Goal: Information Seeking & Learning: Understand process/instructions

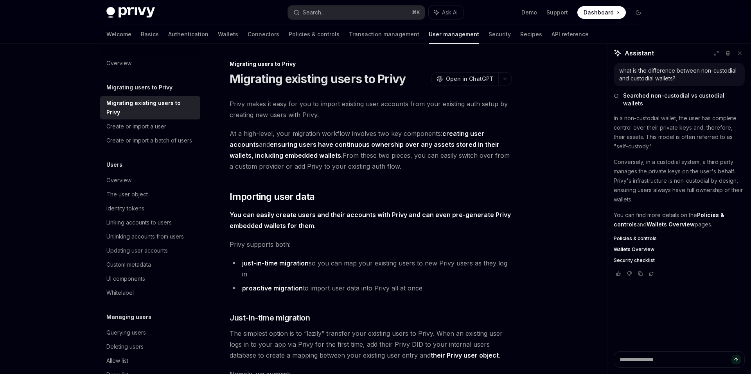
scroll to position [61, 0]
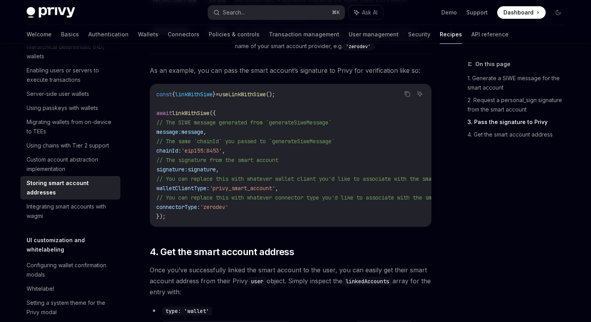
scroll to position [928, 0]
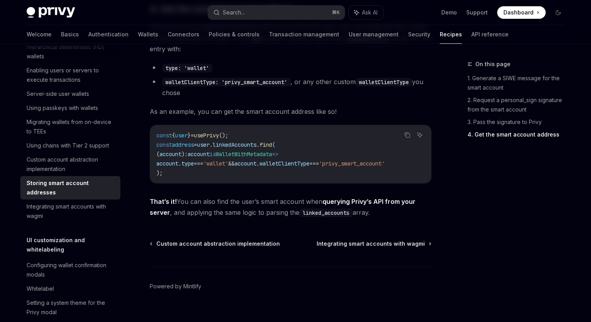
scroll to position [1200, 0]
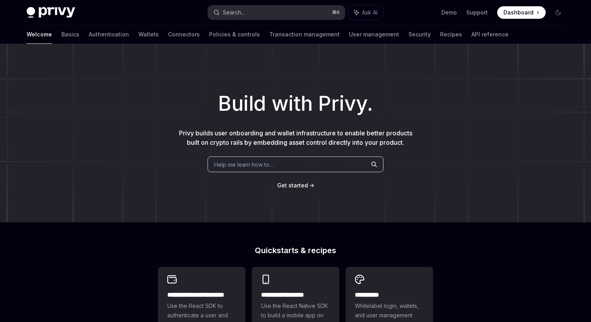
click at [257, 17] on button "Search... ⌘ K" at bounding box center [276, 12] width 137 height 14
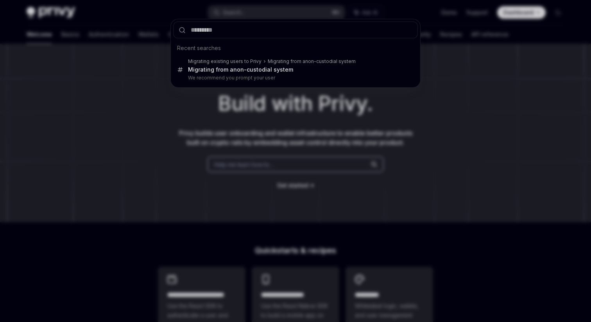
click at [497, 81] on div "Recent searches Migrating existing users to Privy Migrating from a non-c ustodi…" at bounding box center [295, 161] width 591 height 322
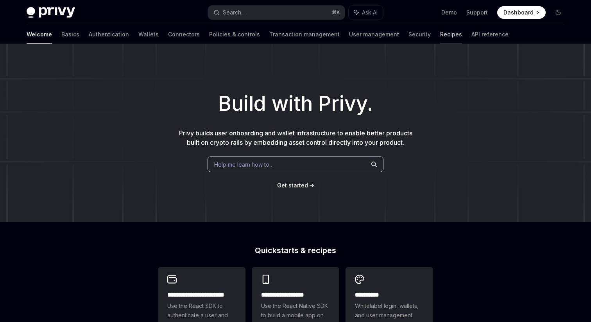
click at [440, 33] on link "Recipes" at bounding box center [451, 34] width 22 height 19
type textarea "*"
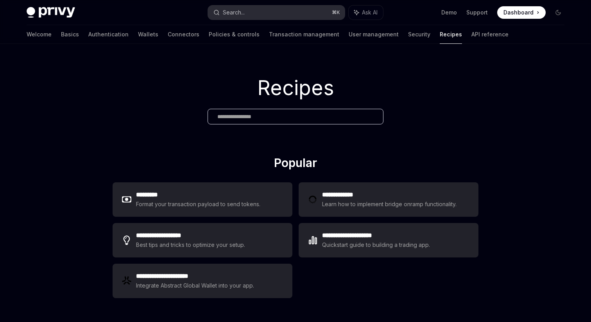
click at [271, 13] on button "Search... ⌘ K" at bounding box center [276, 12] width 137 height 14
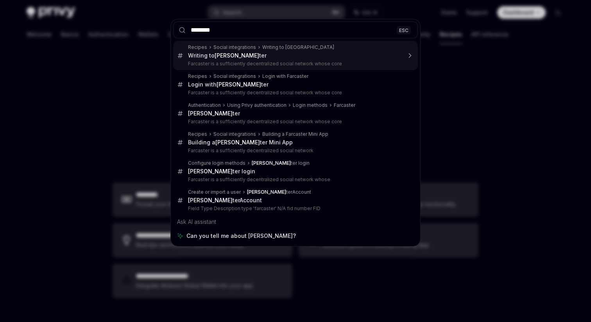
type input "*********"
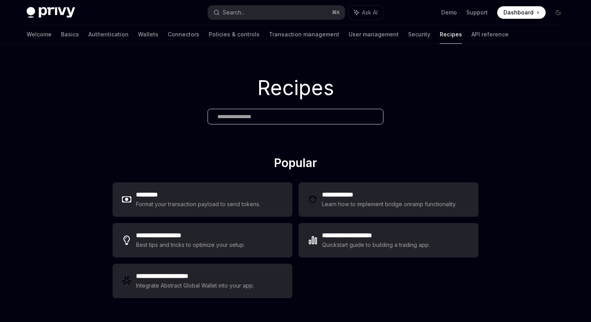
type textarea "*"
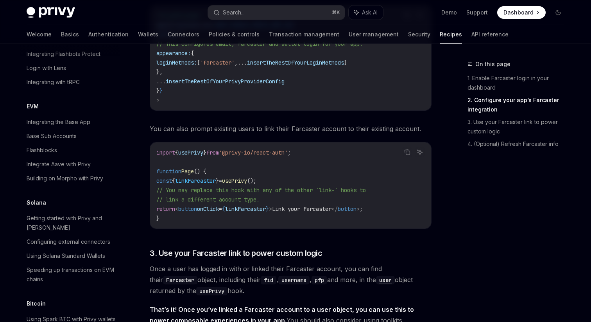
scroll to position [1048, 0]
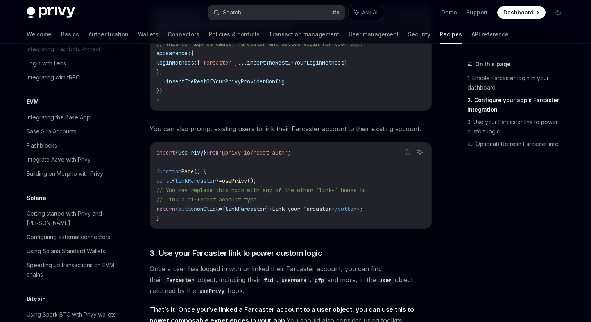
click at [247, 12] on button "Search... ⌘ K" at bounding box center [276, 12] width 137 height 14
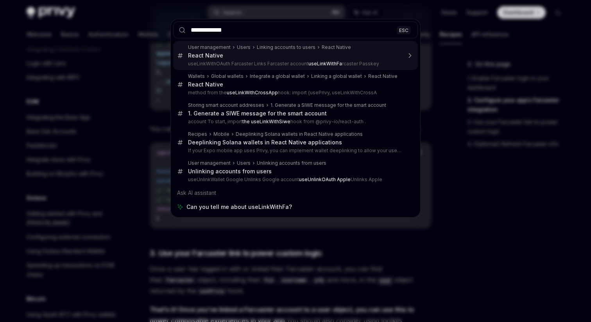
type input "**********"
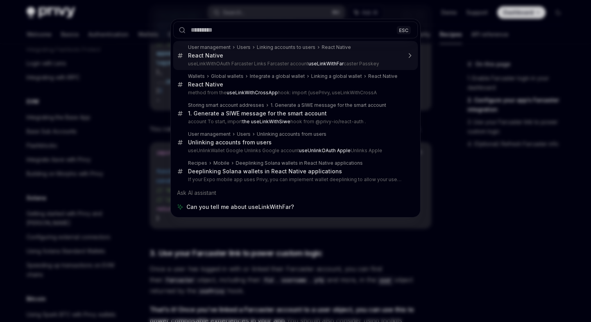
type textarea "*"
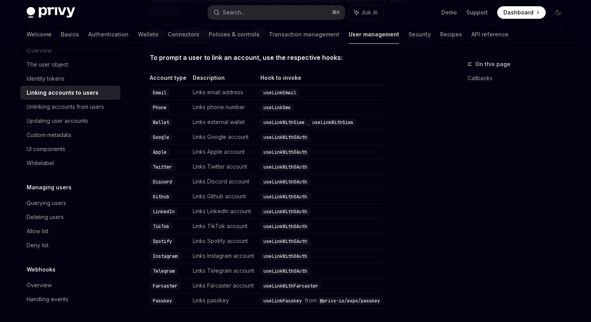
scroll to position [146, 0]
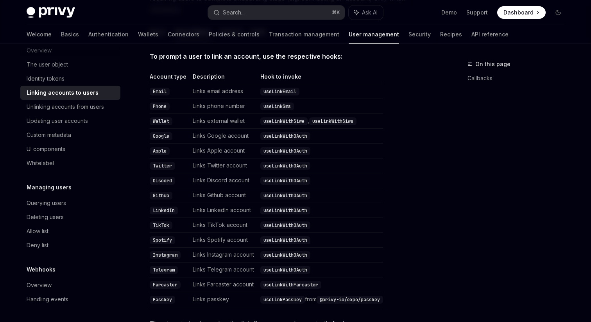
click at [290, 281] on code "useLinkWithFarcaster" at bounding box center [290, 285] width 61 height 8
copy code "useLinkWithFarcaster"
click at [265, 11] on button "Search... ⌘ K" at bounding box center [276, 12] width 137 height 14
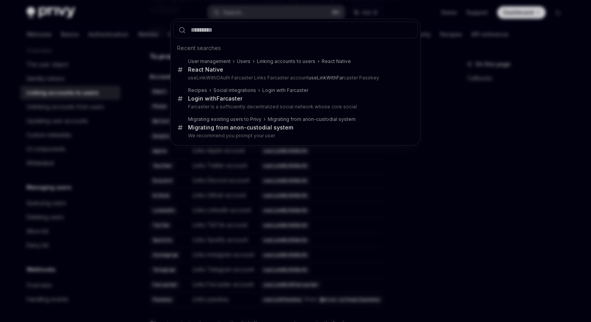
type input "**********"
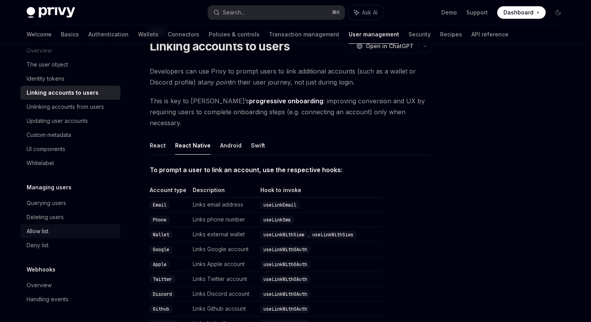
scroll to position [33, 0]
